Goal: Check status: Check status

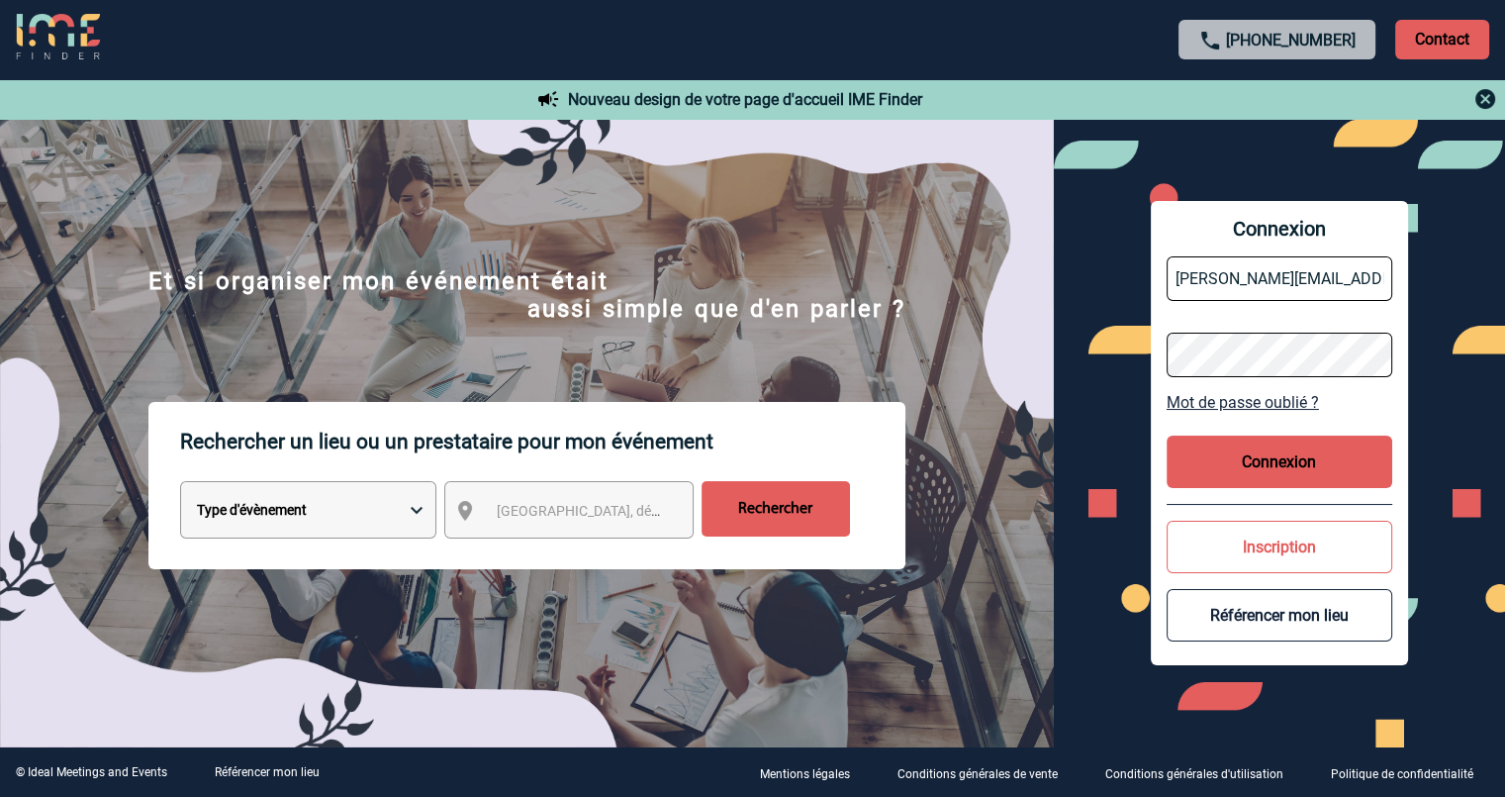
click at [1328, 460] on button "Connexion" at bounding box center [1280, 461] width 226 height 52
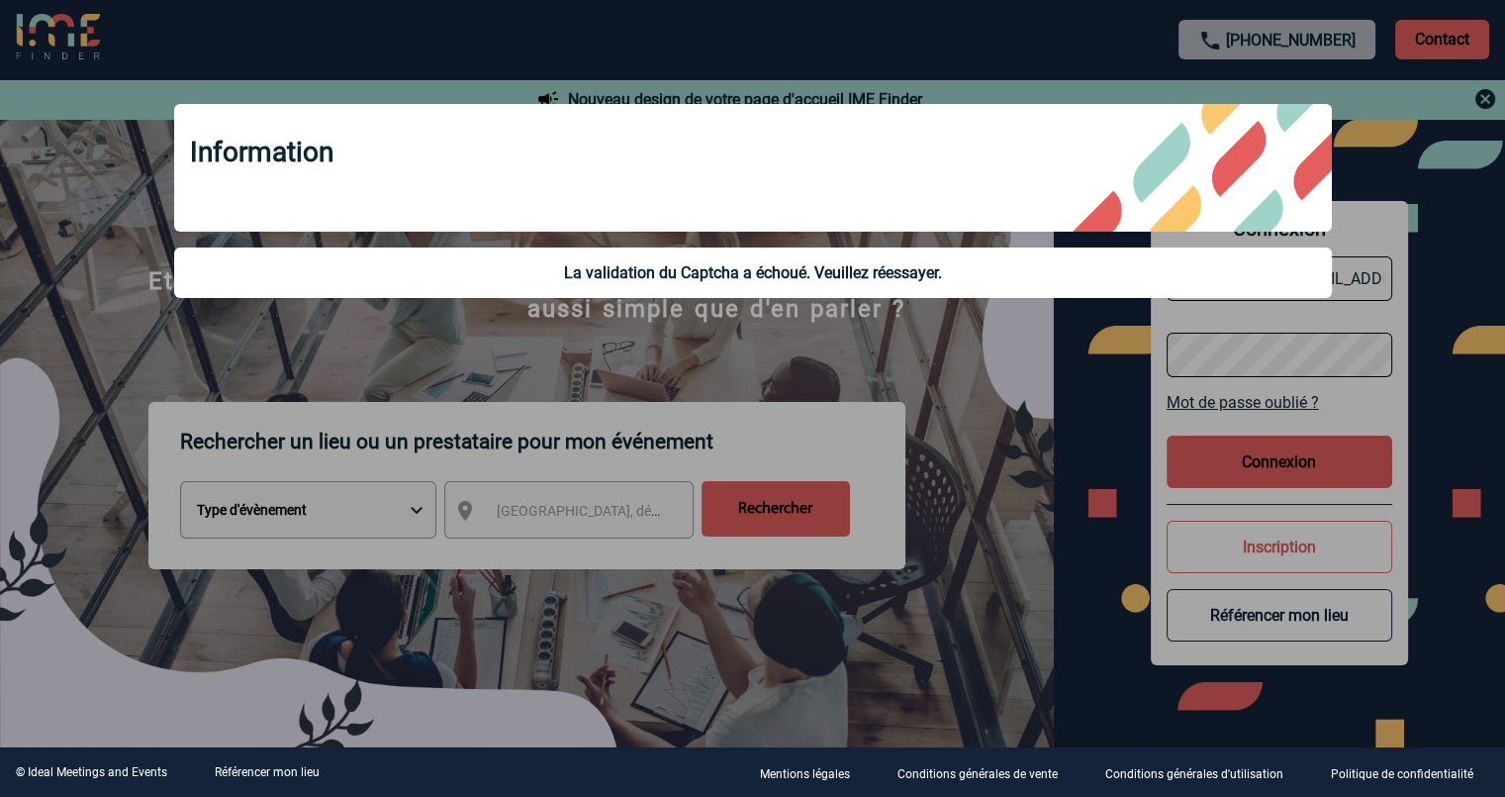
click at [734, 357] on div at bounding box center [752, 398] width 1505 height 797
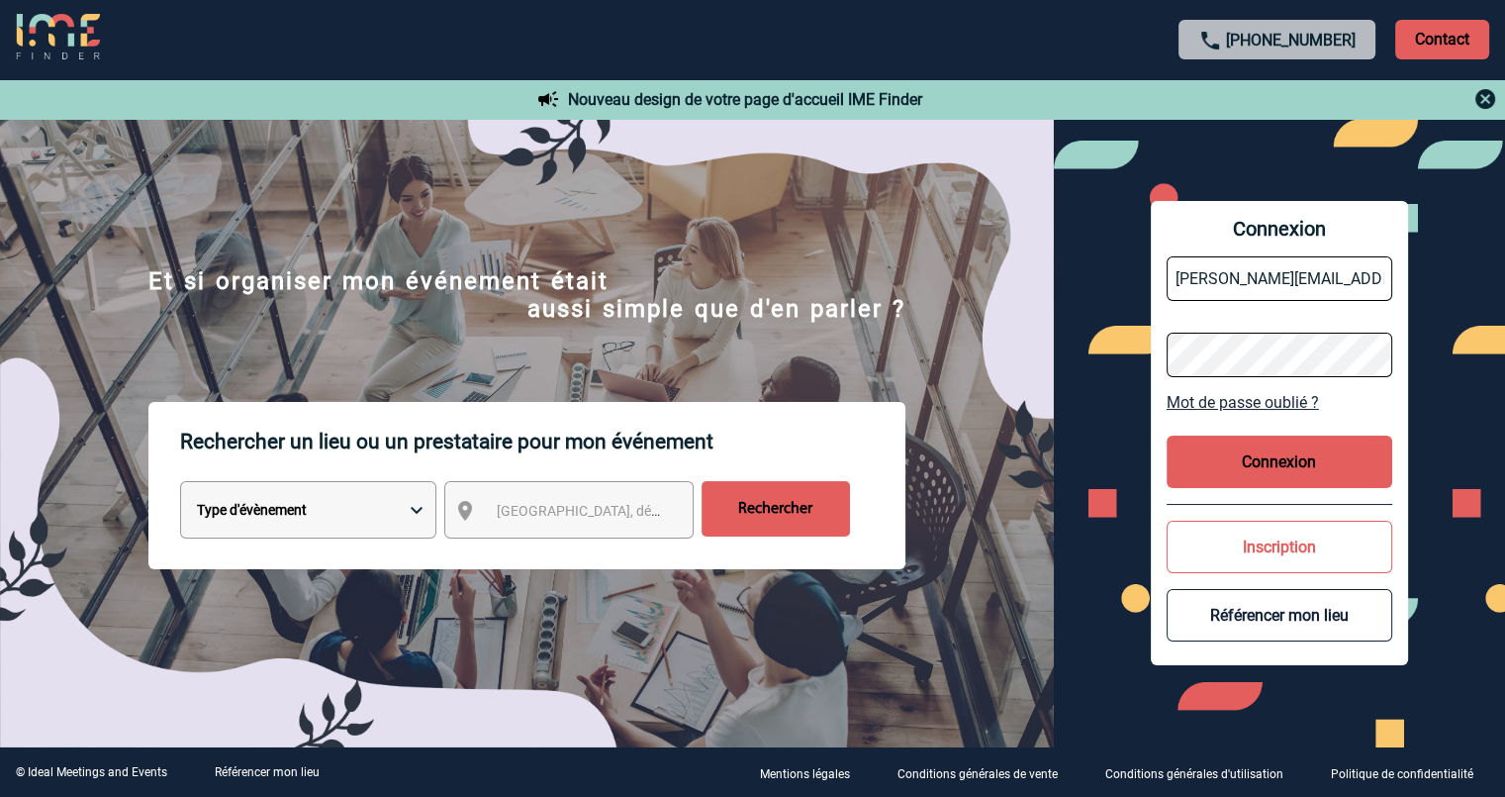
click at [1295, 277] on input "christine.fraisse@sanofi.com" at bounding box center [1280, 278] width 226 height 45
click at [1310, 452] on button "Connexion" at bounding box center [1280, 461] width 226 height 52
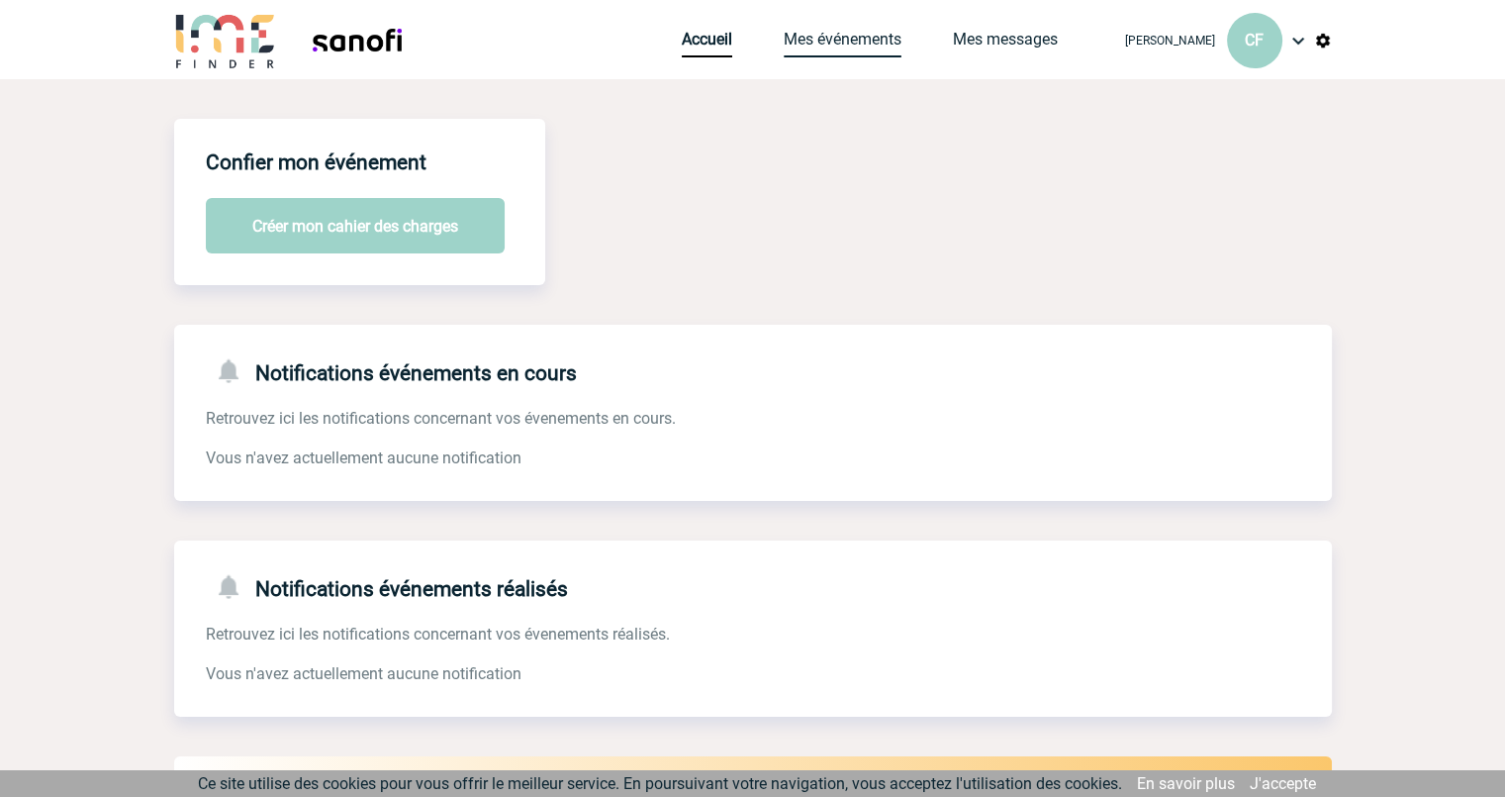
click at [786, 47] on link "Mes événements" at bounding box center [843, 44] width 118 height 28
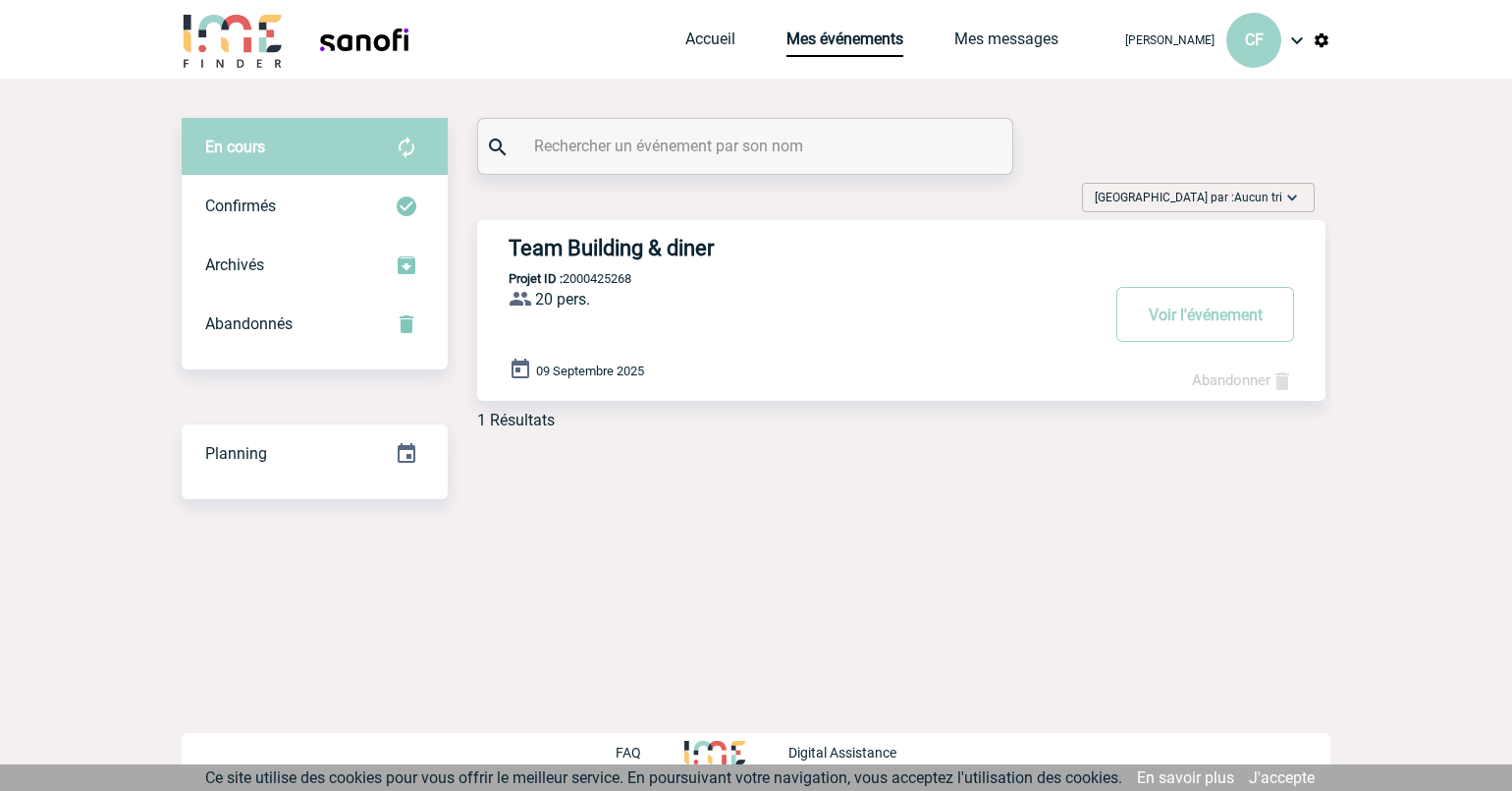
click at [726, 322] on div "Team Building & diner Projet ID : 2000425268 20 pers. ProjetID : 2000425268 le …" at bounding box center [901, 311] width 848 height 181
click at [636, 235] on h3 "Team Building & diner" at bounding box center [804, 247] width 589 height 25
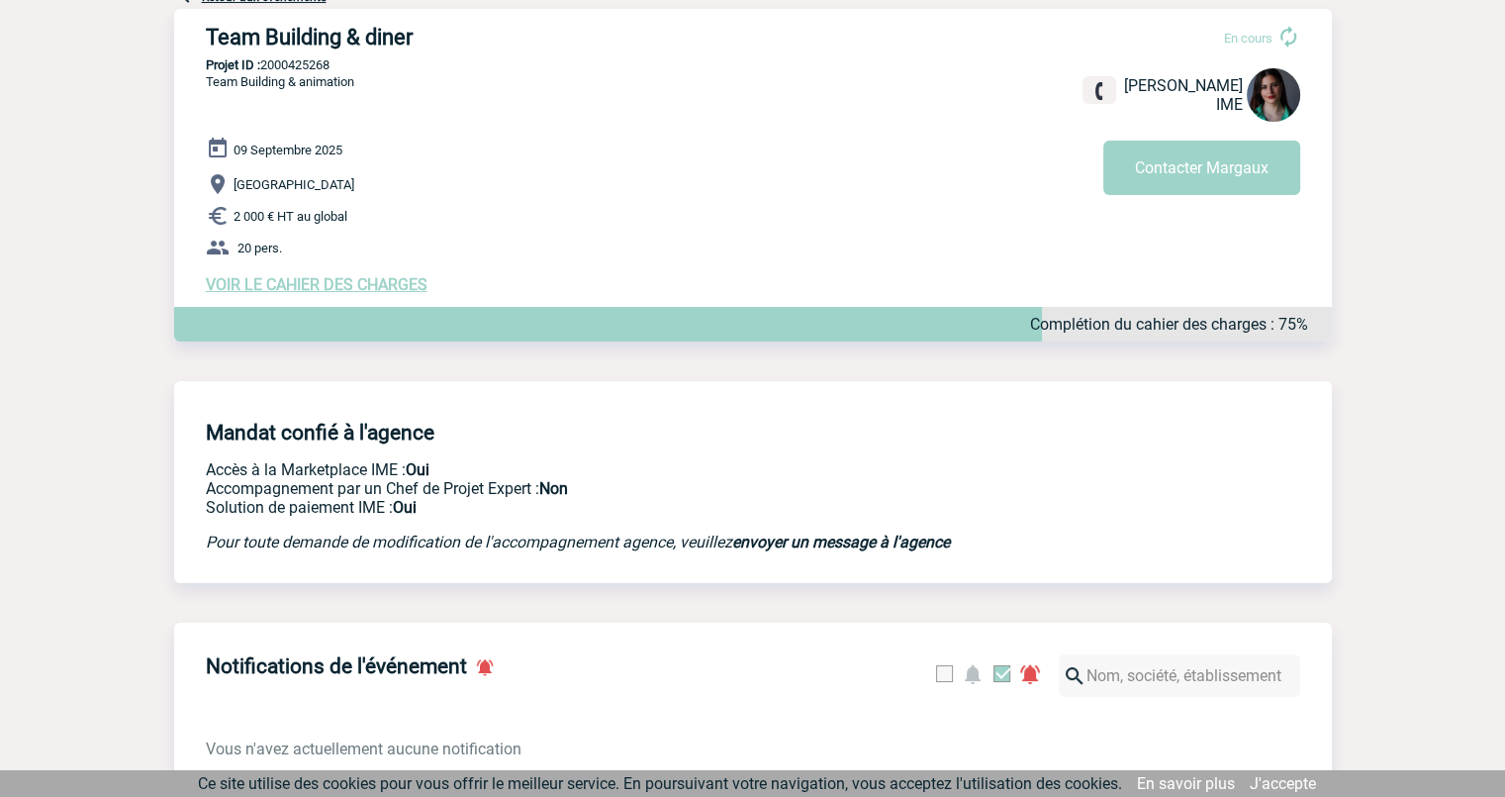
scroll to position [126, 0]
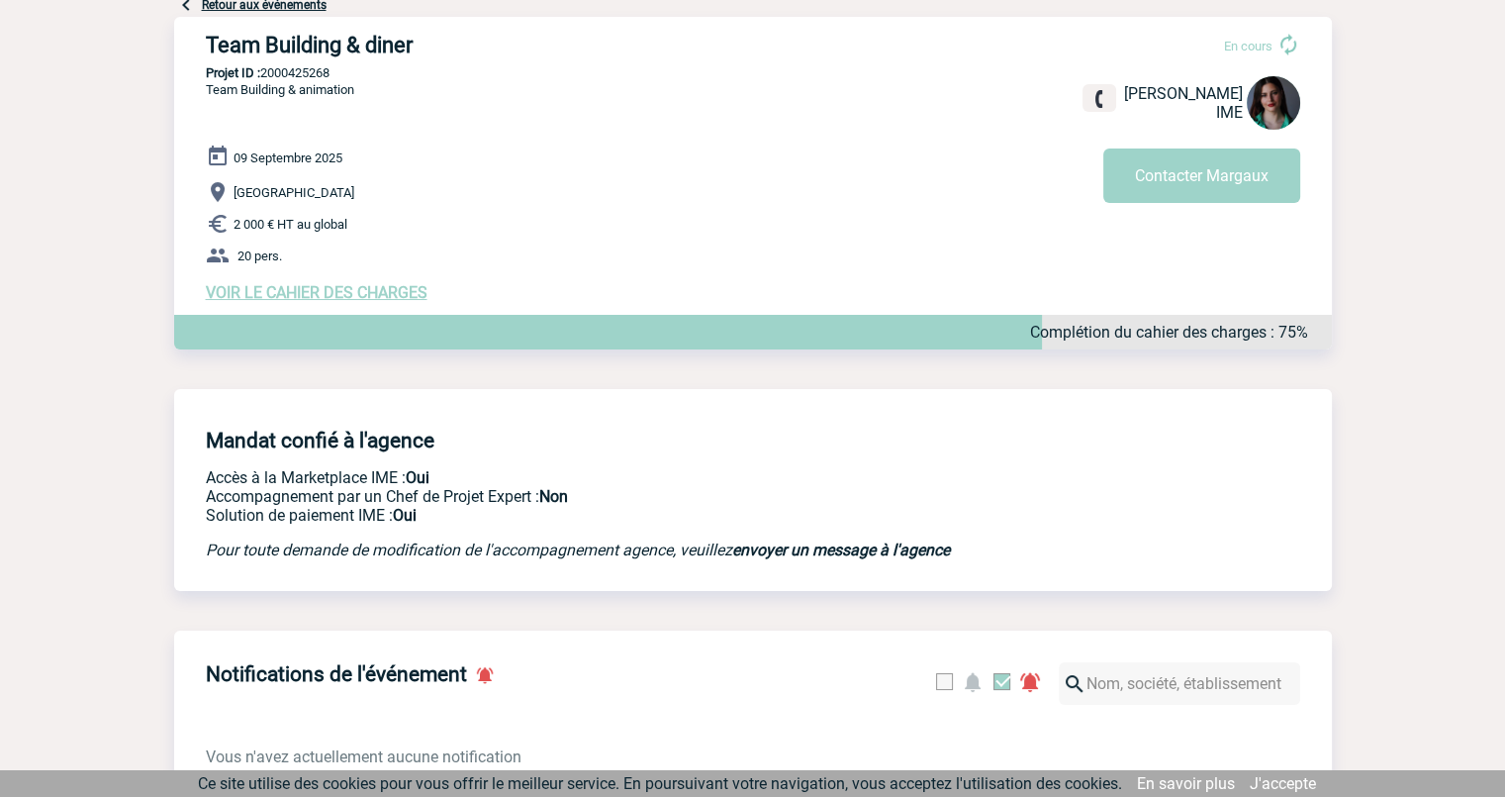
click at [405, 295] on span "VOIR LE CAHIER DES CHARGES" at bounding box center [317, 292] width 222 height 19
